Goal: Task Accomplishment & Management: Use online tool/utility

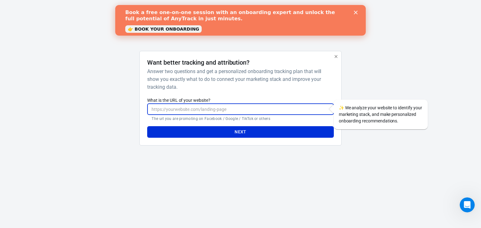
click at [216, 108] on input "What is the URL of your website?" at bounding box center [240, 110] width 186 height 12
type input "[DOMAIN_NAME]"
click at [204, 131] on button "Next" at bounding box center [240, 132] width 186 height 12
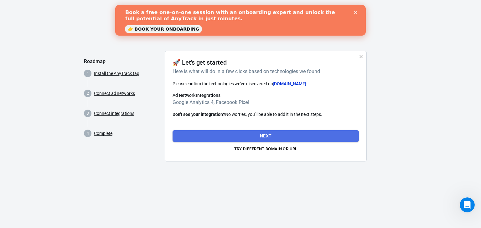
click at [222, 139] on button "Next" at bounding box center [265, 136] width 186 height 12
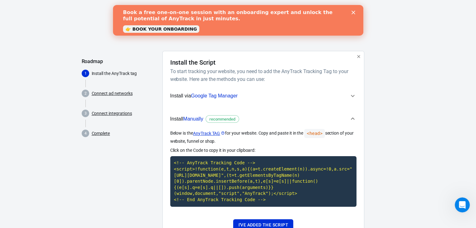
click at [284, 90] on button "Install via Google Tag Manager" at bounding box center [263, 96] width 186 height 16
